Goal: Transaction & Acquisition: Purchase product/service

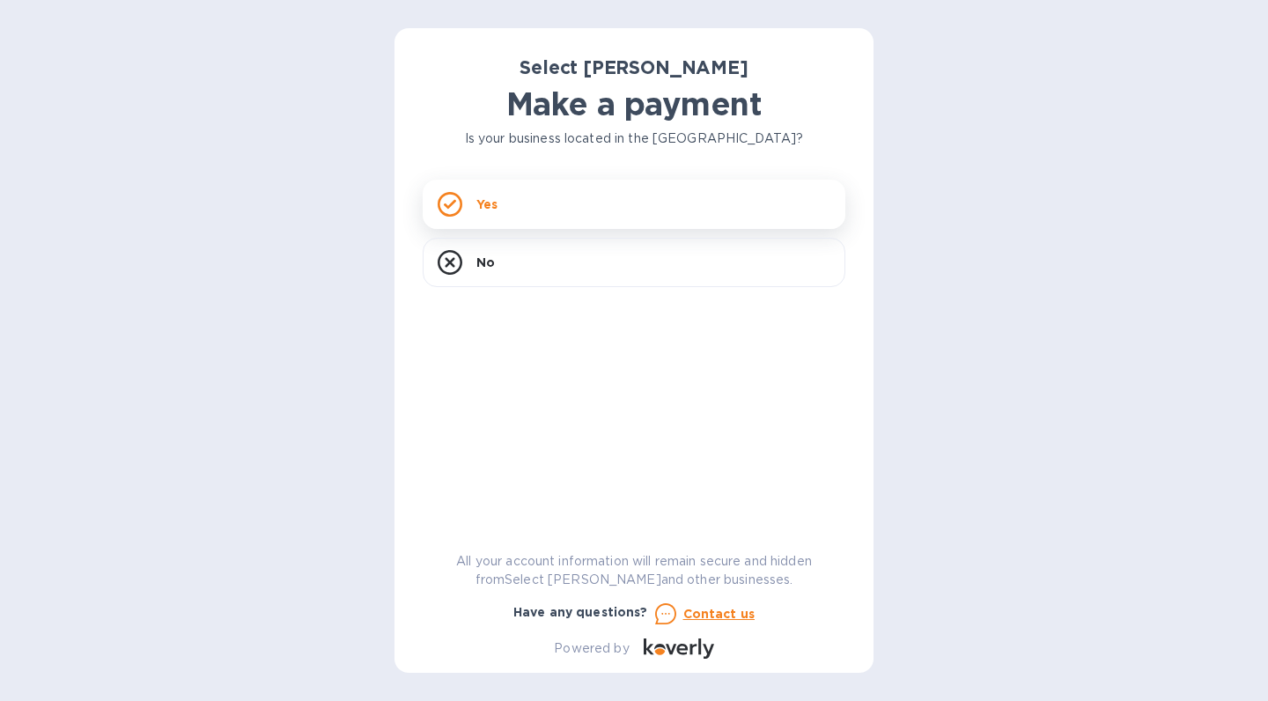
click at [496, 198] on p "Yes" at bounding box center [486, 204] width 21 height 18
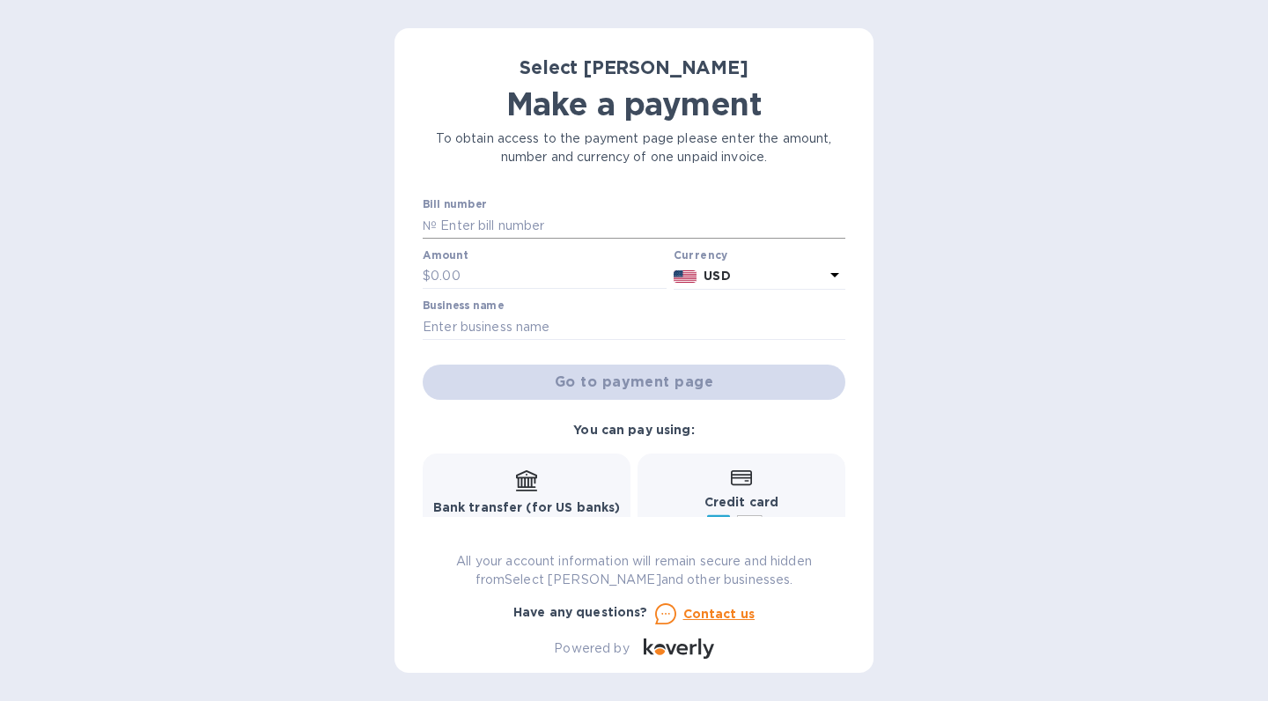
click at [524, 229] on input "text" at bounding box center [641, 225] width 409 height 26
type input "267572"
click at [512, 265] on input "text" at bounding box center [549, 276] width 236 height 26
type input "753.72"
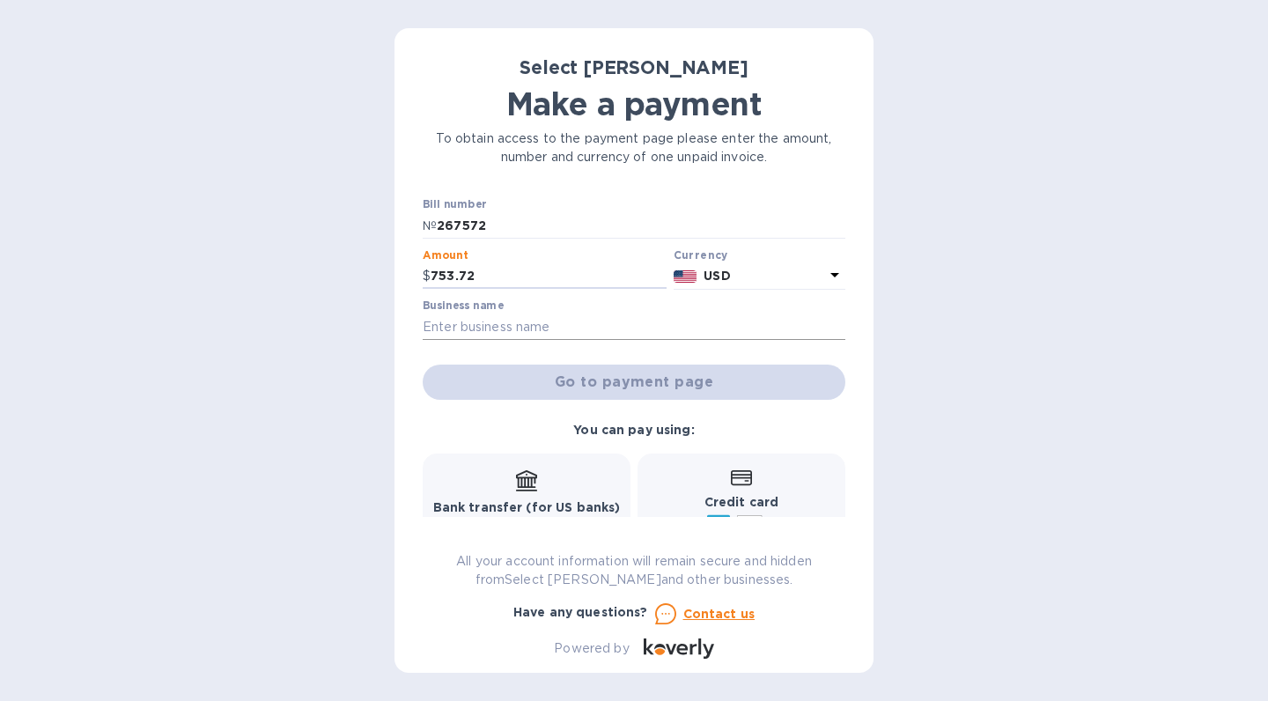
click at [505, 326] on input "text" at bounding box center [634, 326] width 423 height 26
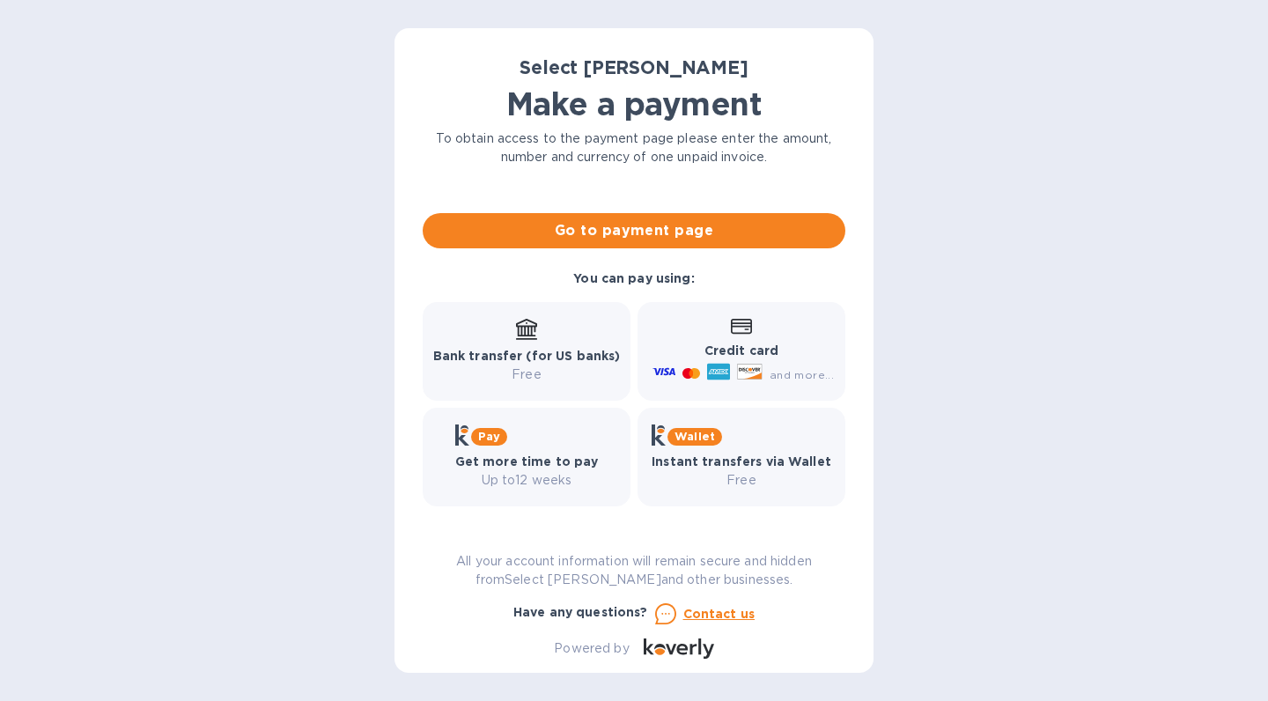
scroll to position [151, 0]
type input "Tardigrade's Bookshelf"
click at [535, 340] on div "Bank transfer (for US banks) Free" at bounding box center [527, 351] width 188 height 65
click at [622, 228] on span "Go to payment page" at bounding box center [634, 230] width 394 height 21
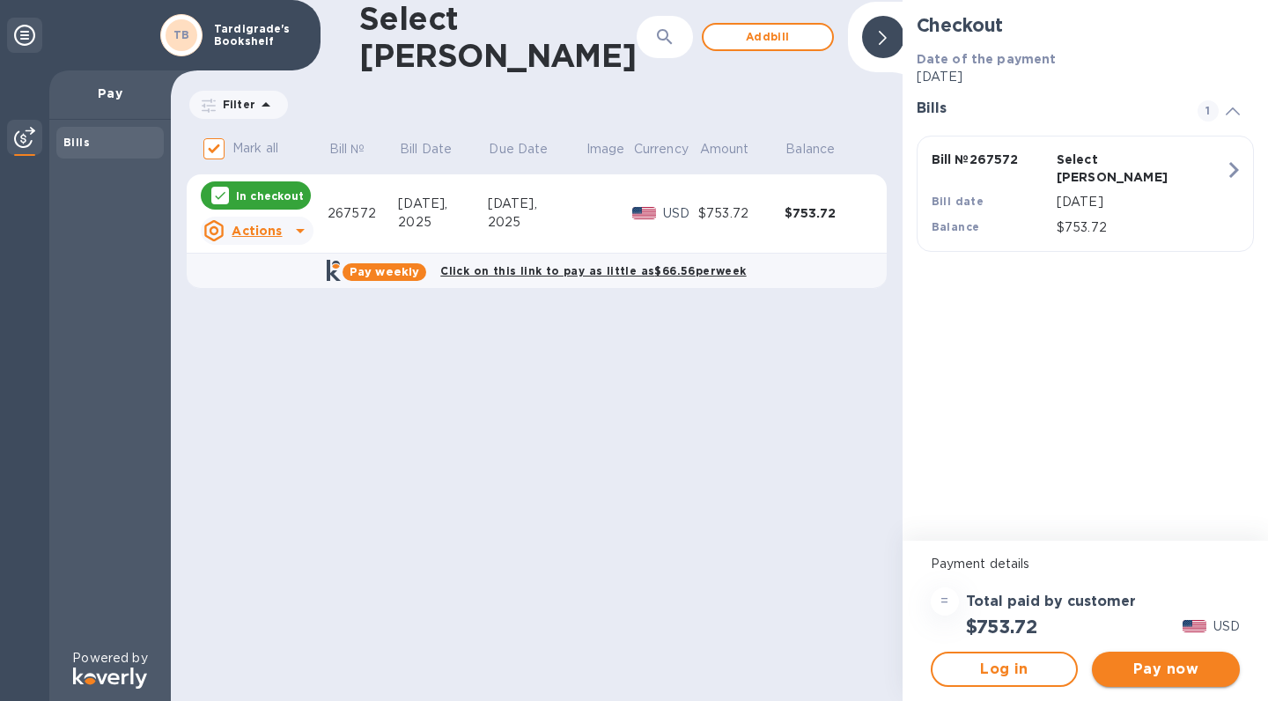
click at [1151, 674] on span "Pay now" at bounding box center [1166, 669] width 120 height 21
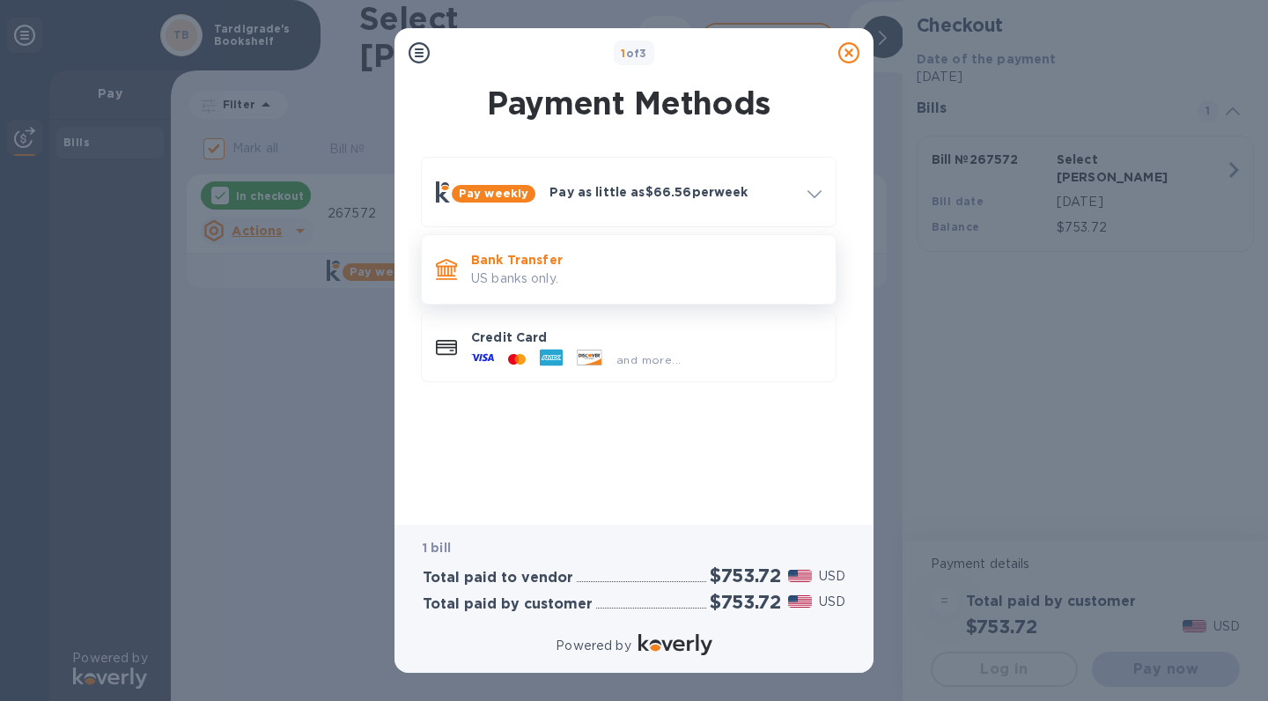
click at [577, 279] on p "US banks only." at bounding box center [646, 278] width 350 height 18
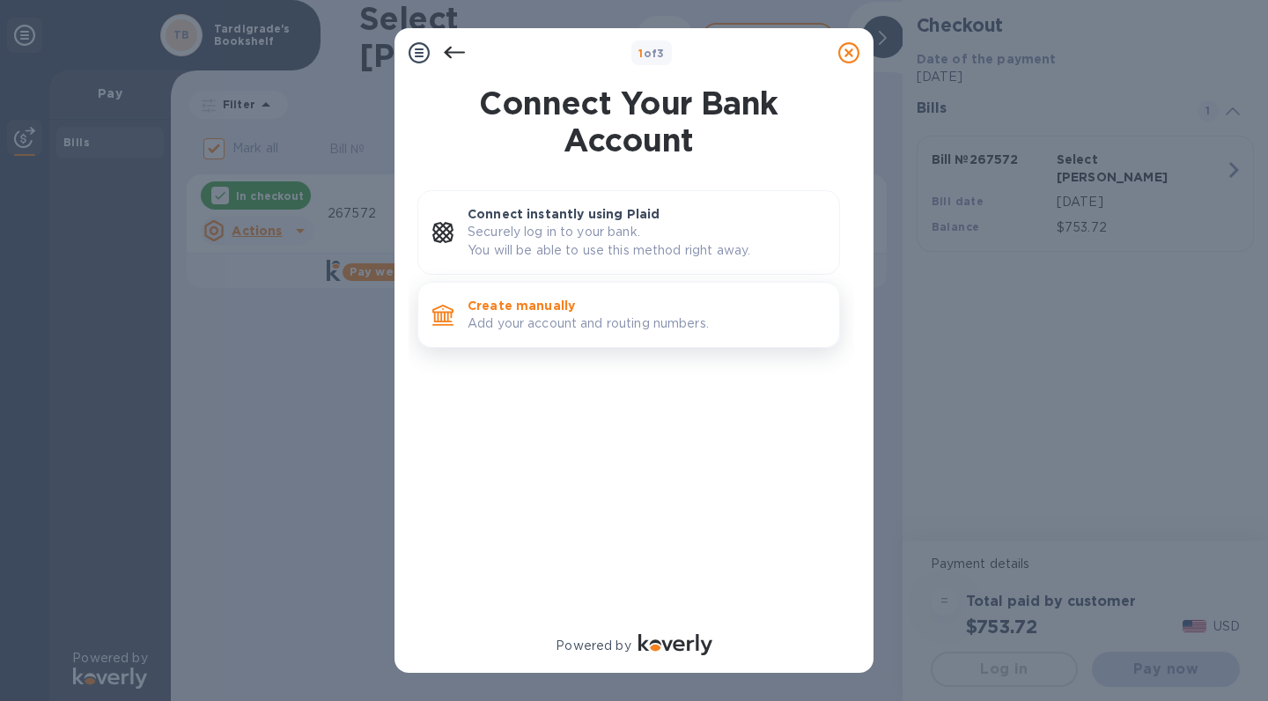
click at [549, 311] on p "Create manually" at bounding box center [646, 306] width 357 height 18
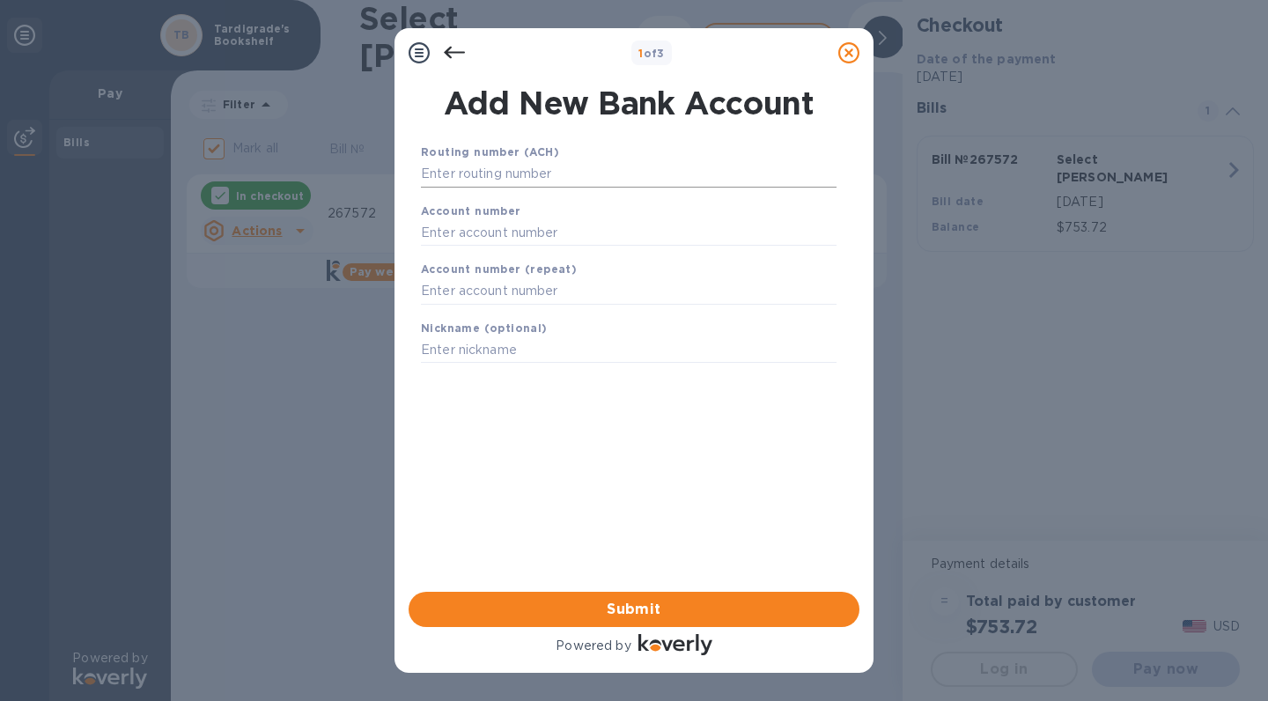
click at [506, 173] on input "text" at bounding box center [629, 174] width 416 height 26
paste input "275979490"
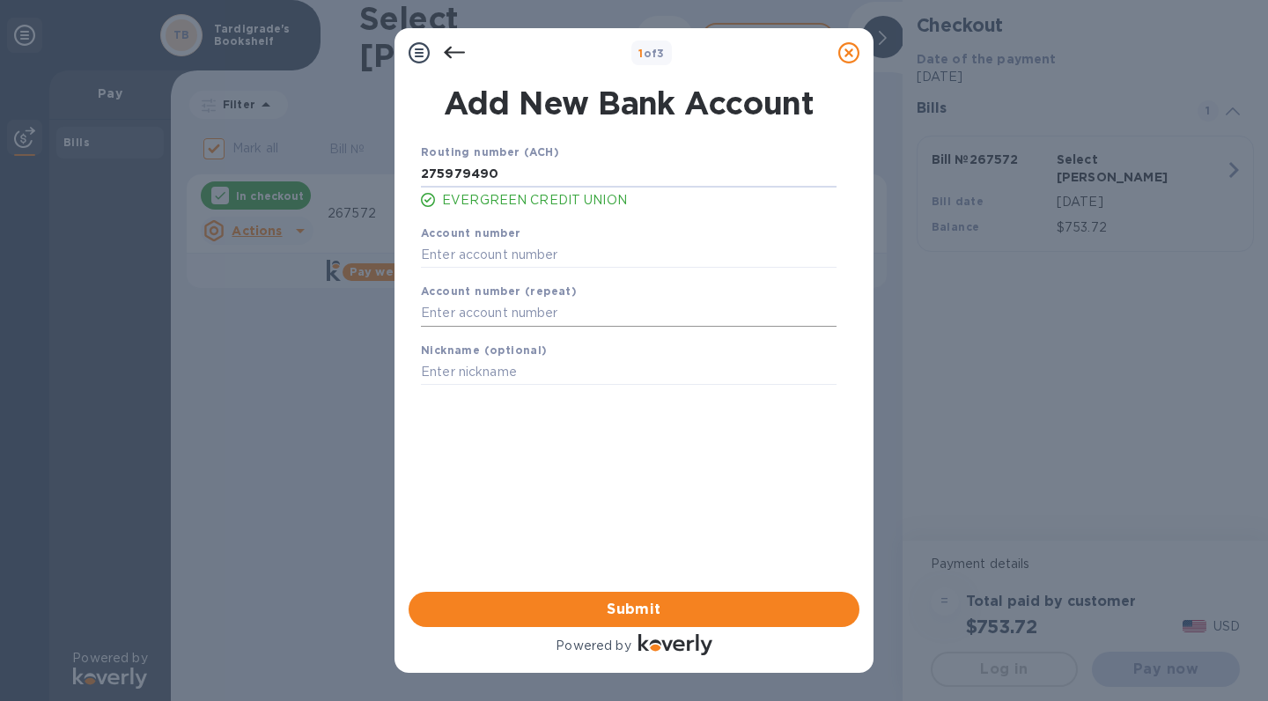
type input "275979490"
click at [501, 313] on input "text" at bounding box center [629, 313] width 416 height 26
click at [478, 255] on input "text" at bounding box center [629, 254] width 416 height 26
paste input "5106344"
type input "5106344"
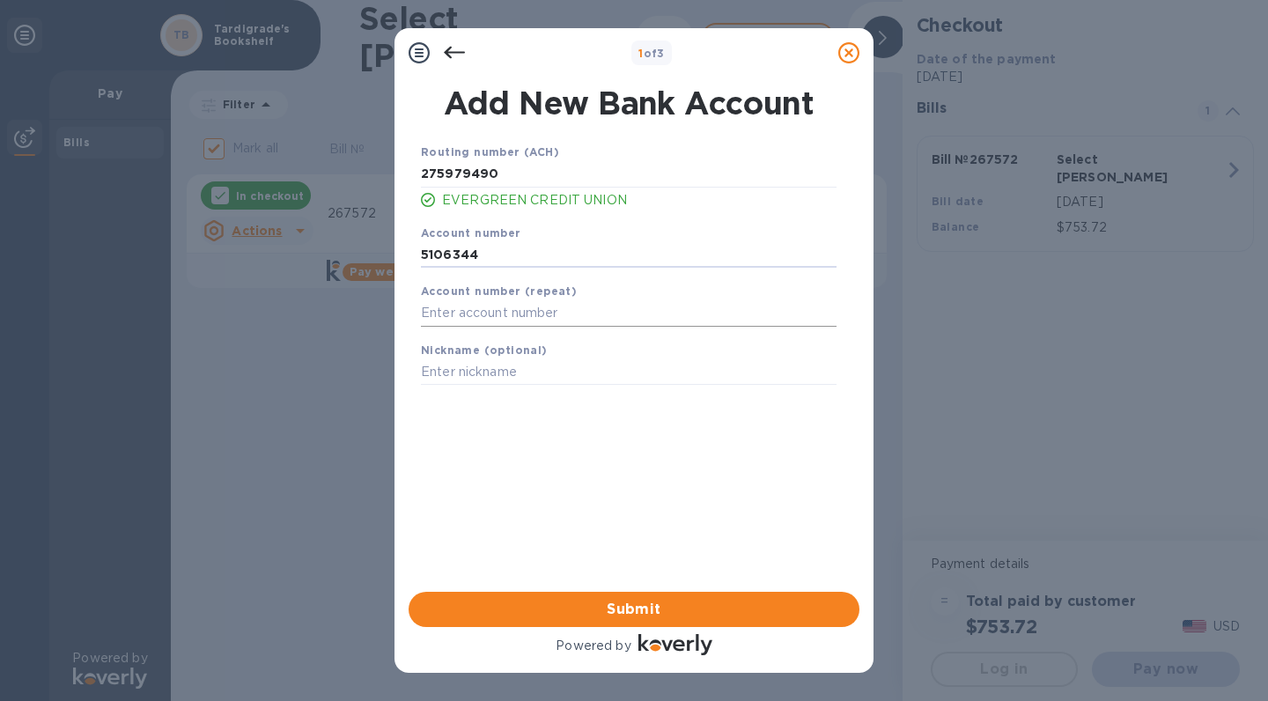
click at [460, 316] on input "text" at bounding box center [629, 313] width 416 height 26
paste input "5106344"
type input "5106344"
click at [554, 366] on input "text" at bounding box center [629, 372] width 416 height 26
type input "Bookbar Checking"
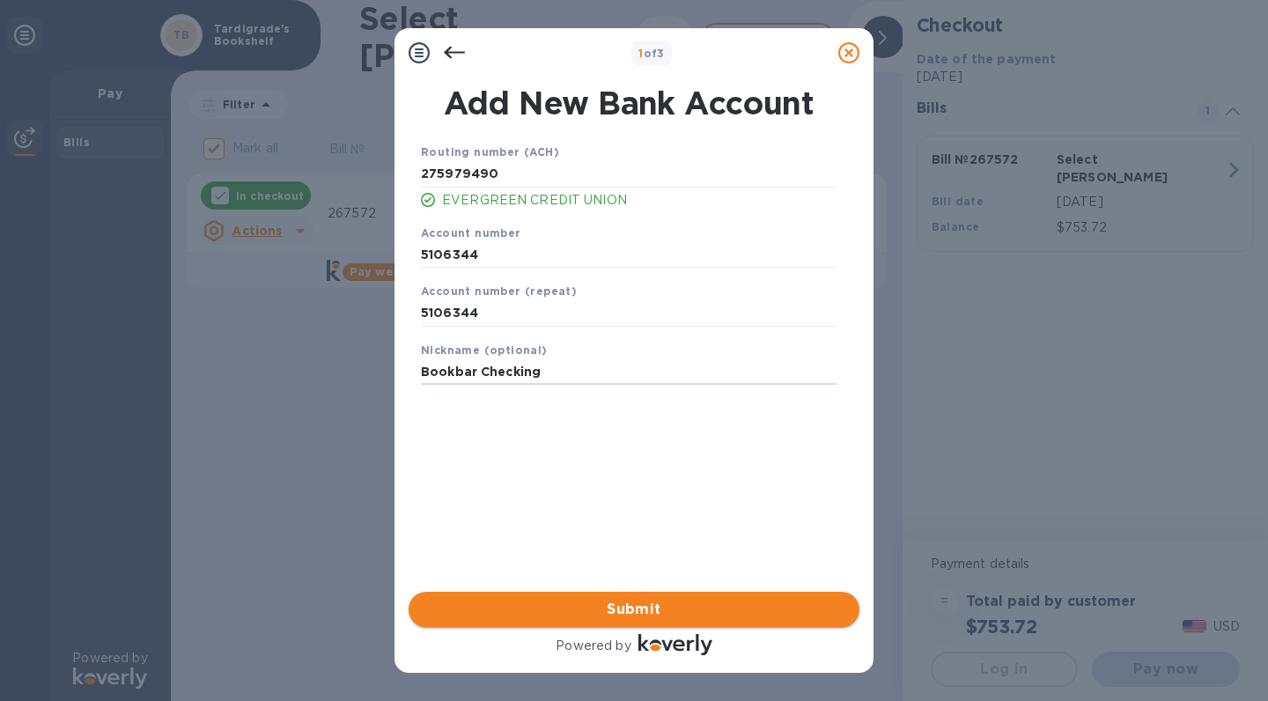
click at [642, 620] on button "Submit" at bounding box center [634, 609] width 451 height 35
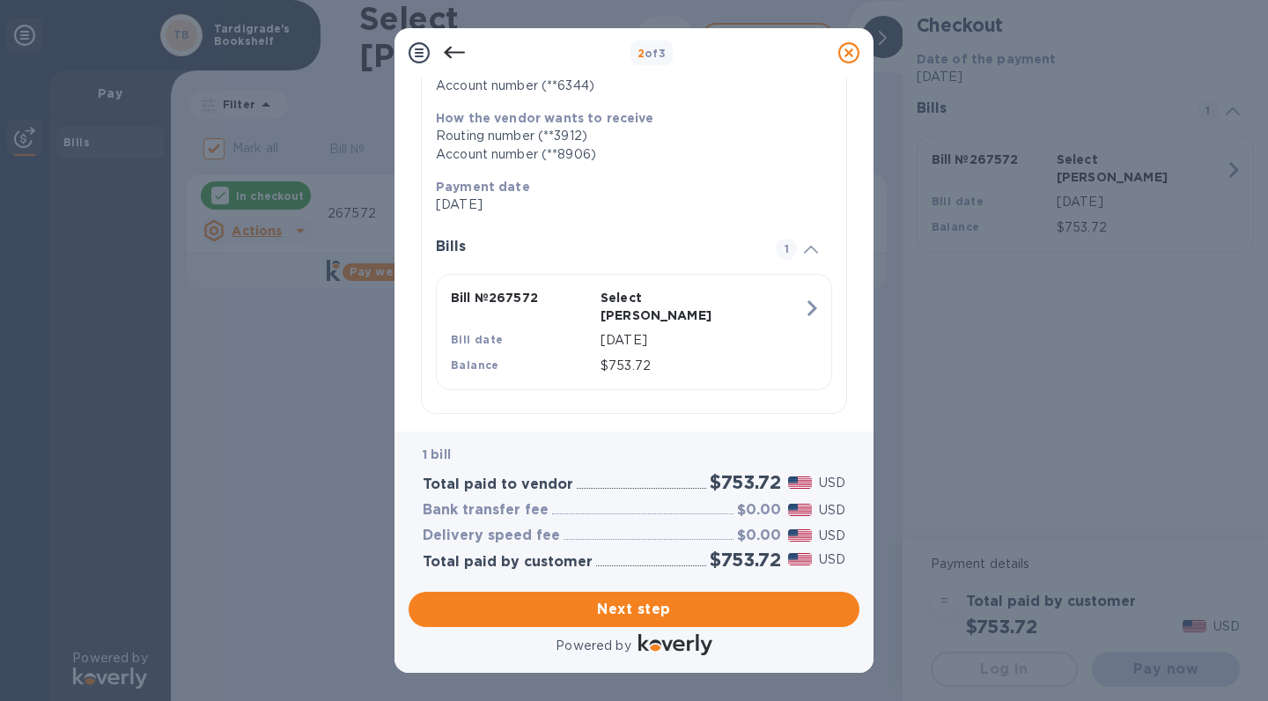
scroll to position [261, 0]
click at [633, 607] on span "Next step" at bounding box center [634, 609] width 423 height 21
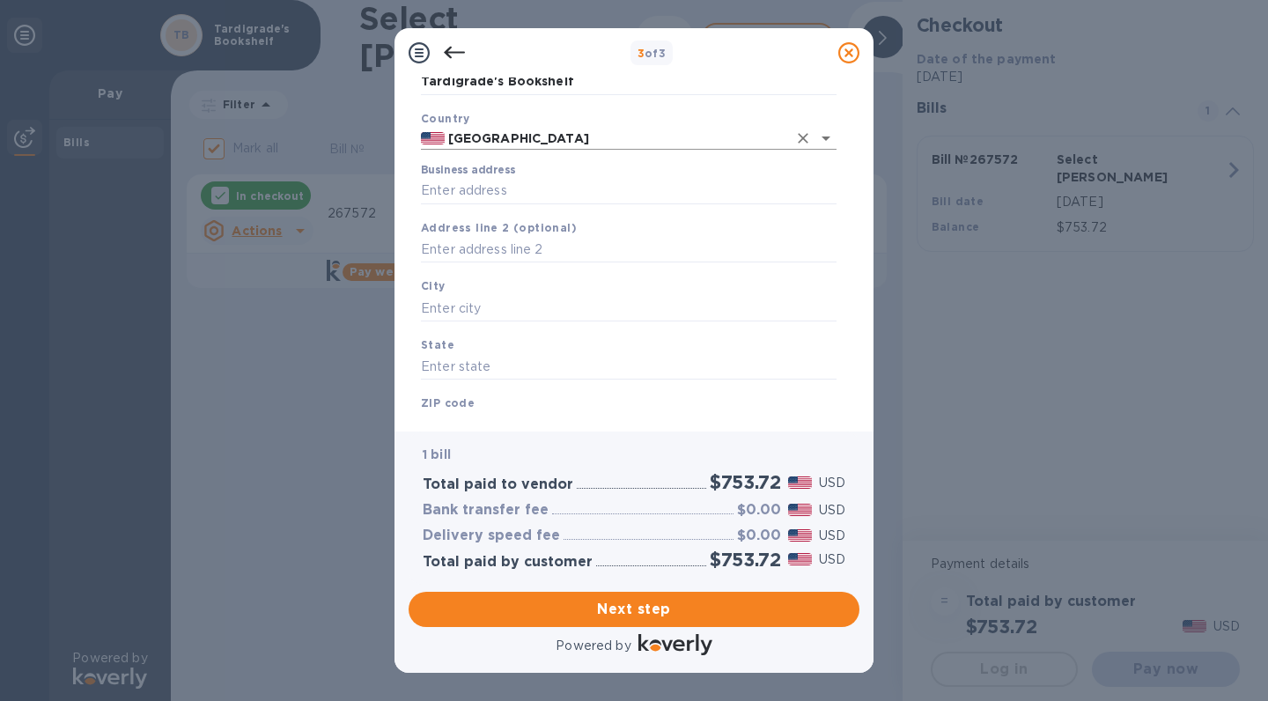
scroll to position [100, 0]
type input "[STREET_ADDRESS]"
type input "Appleton"
type input "WI"
type input "54911"
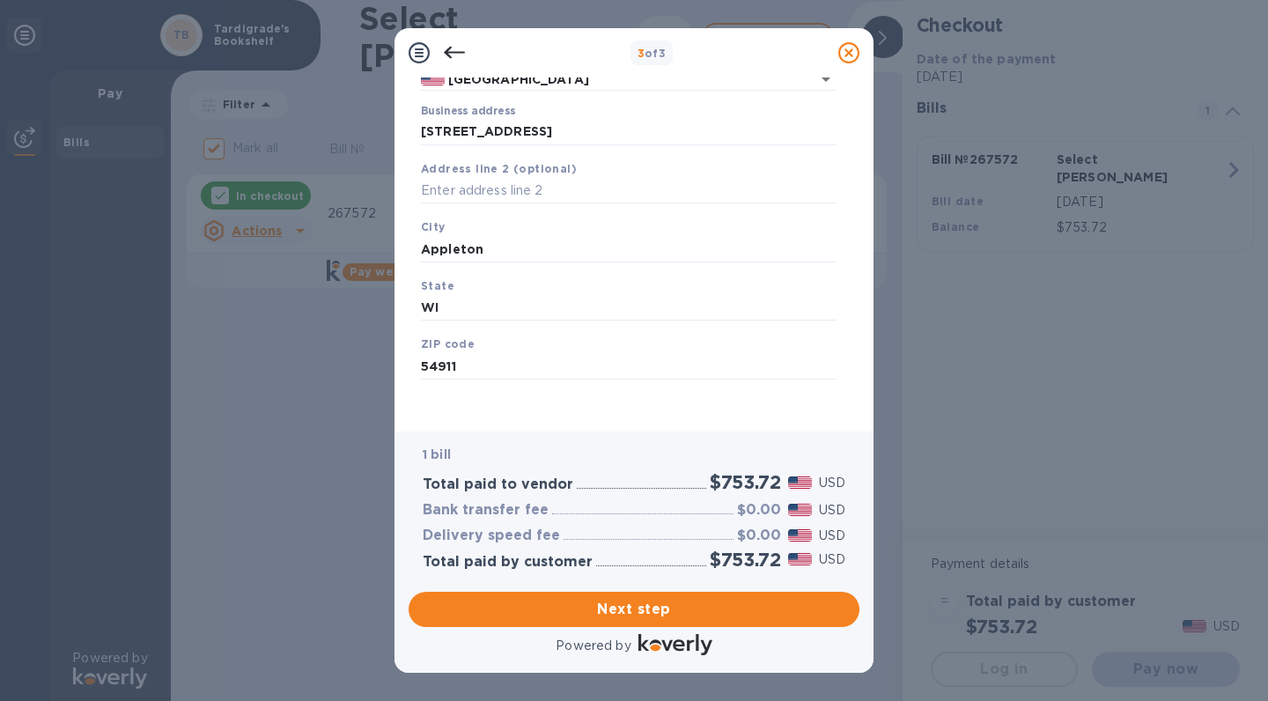
scroll to position [155, 0]
click at [615, 608] on span "Next step" at bounding box center [634, 609] width 423 height 21
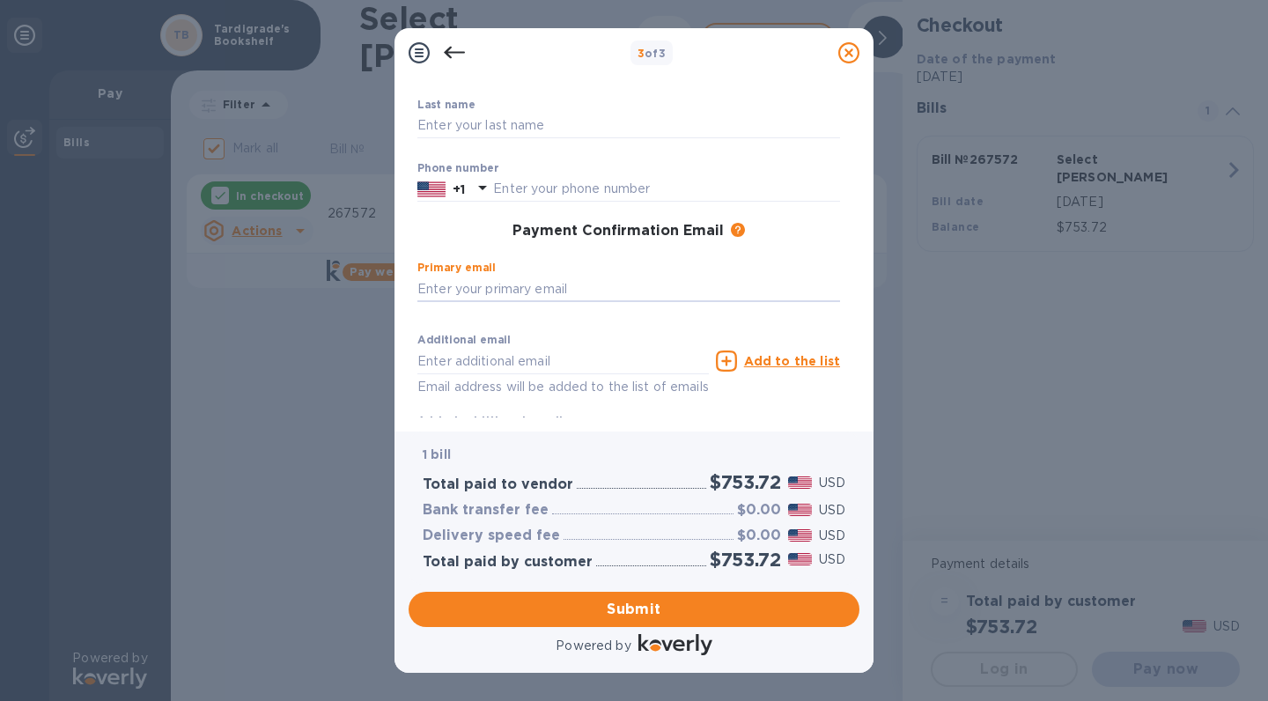
type input "[PERSON_NAME][EMAIL_ADDRESS][DOMAIN_NAME]"
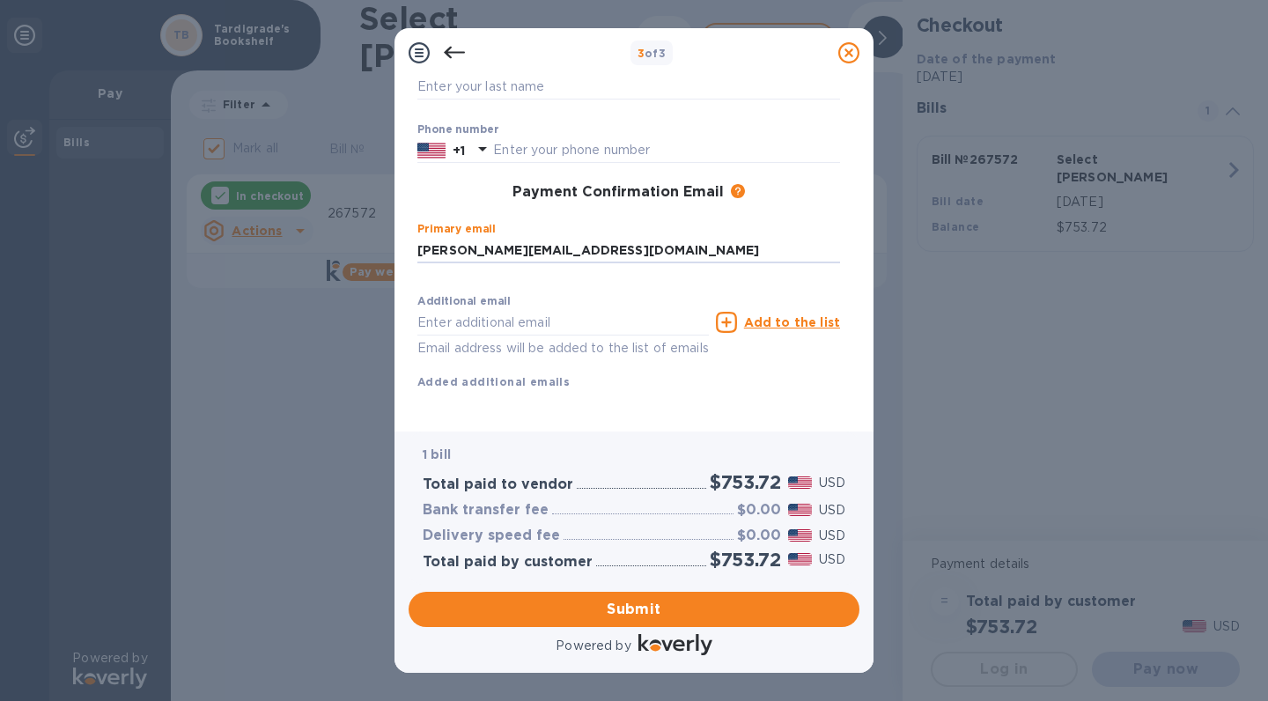
scroll to position [193, 0]
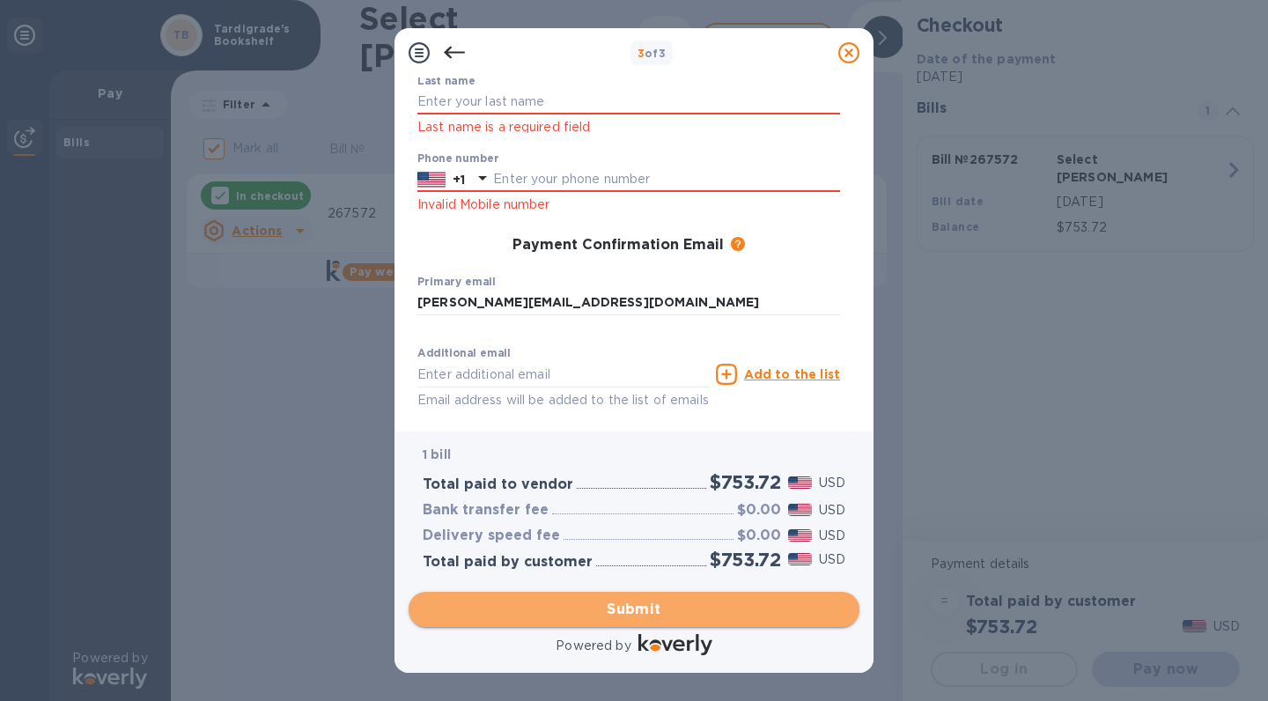
click at [619, 611] on span "Submit" at bounding box center [634, 609] width 423 height 21
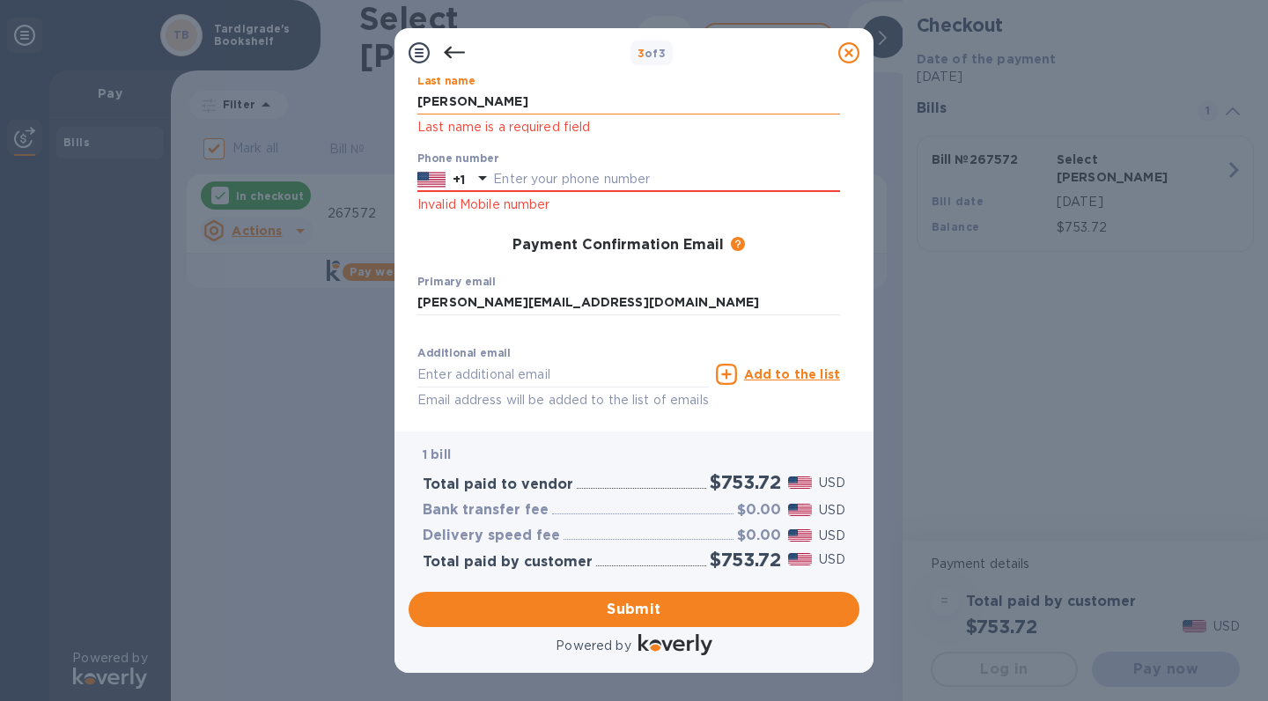
type input "[PERSON_NAME]"
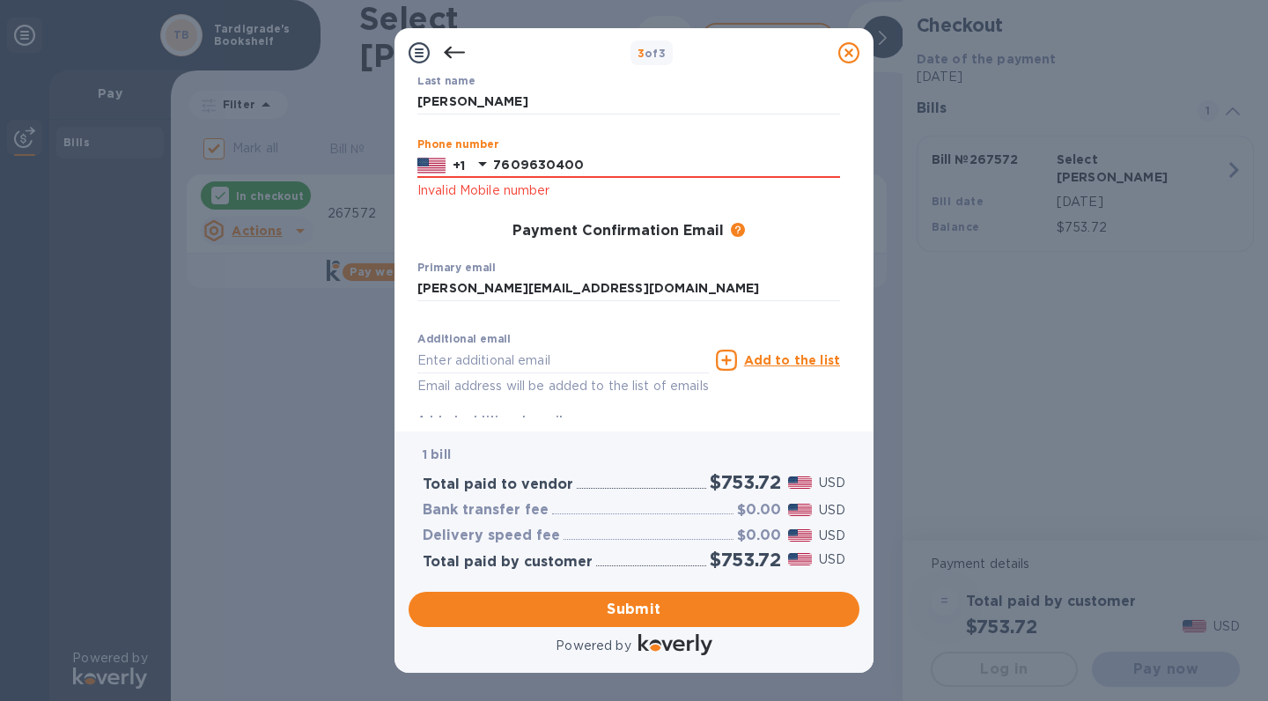
type input "7609630400"
click at [436, 240] on div "Payment Confirmation Email The added email addresses will be used to send the p…" at bounding box center [628, 232] width 437 height 32
click at [657, 618] on span "Submit" at bounding box center [634, 609] width 423 height 21
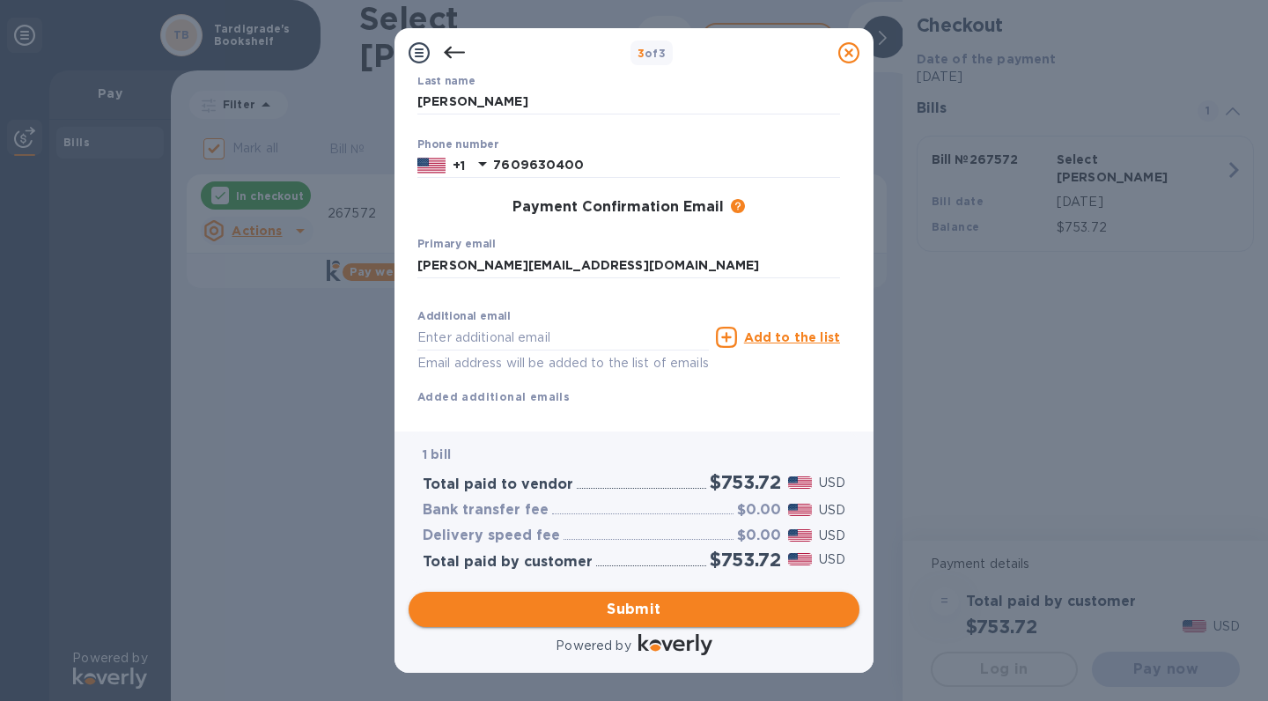
click at [657, 618] on span "Submit" at bounding box center [634, 609] width 423 height 21
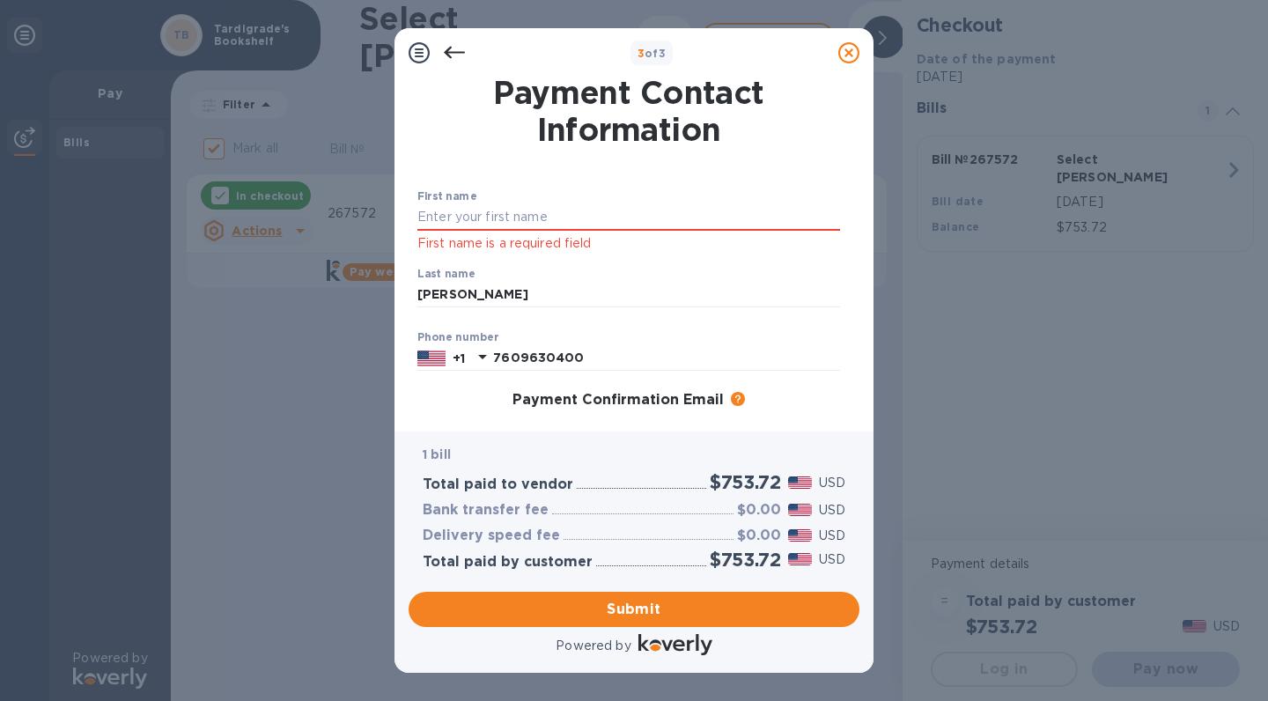
scroll to position [0, 0]
type input "[PERSON_NAME]"
click at [576, 608] on span "Submit" at bounding box center [634, 609] width 423 height 21
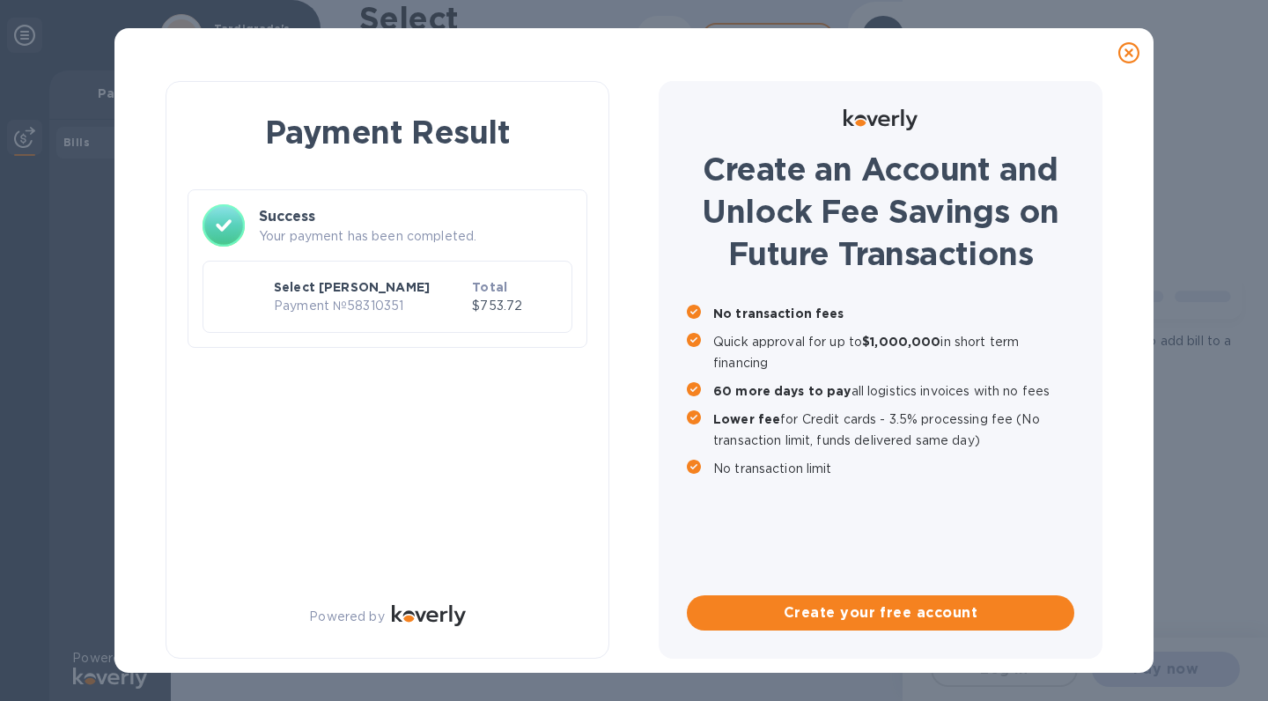
checkbox input "false"
